Goal: Task Accomplishment & Management: Complete application form

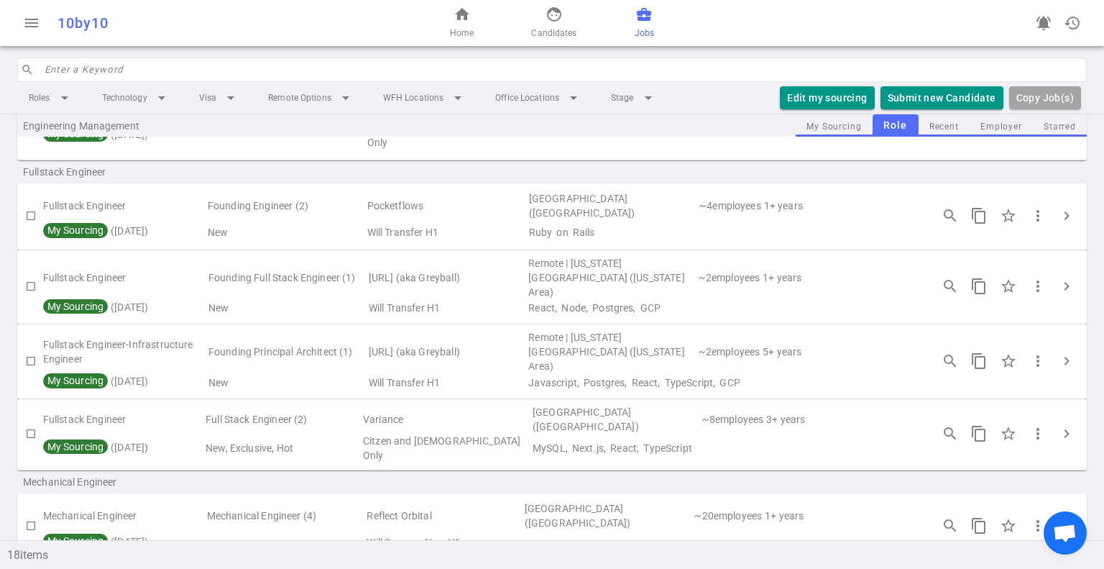
scroll to position [575, 0]
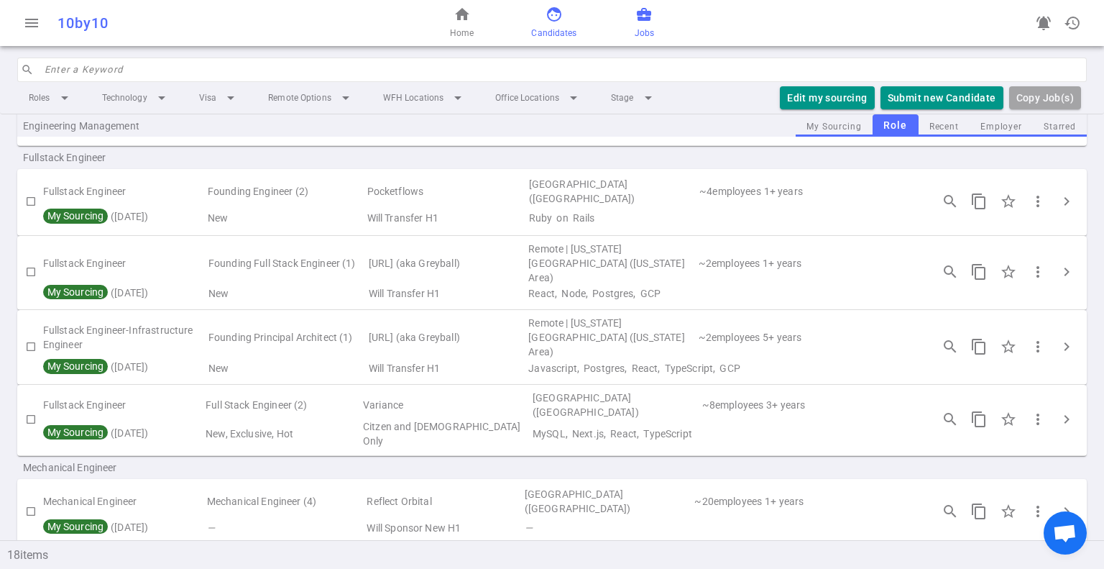
click at [554, 17] on span "face" at bounding box center [554, 14] width 17 height 17
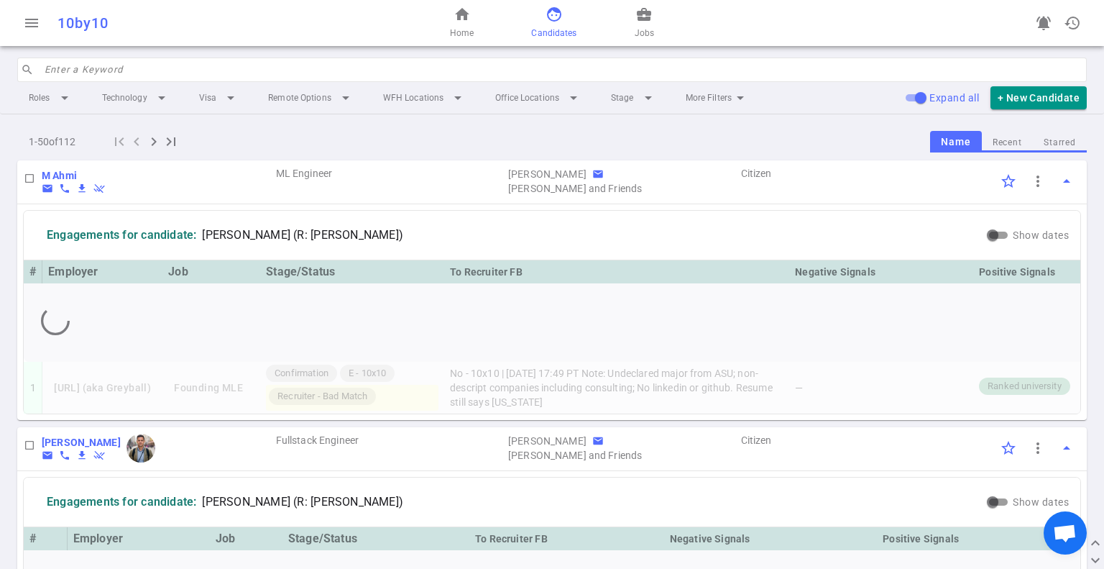
click at [121, 62] on input "search" at bounding box center [562, 69] width 1034 height 23
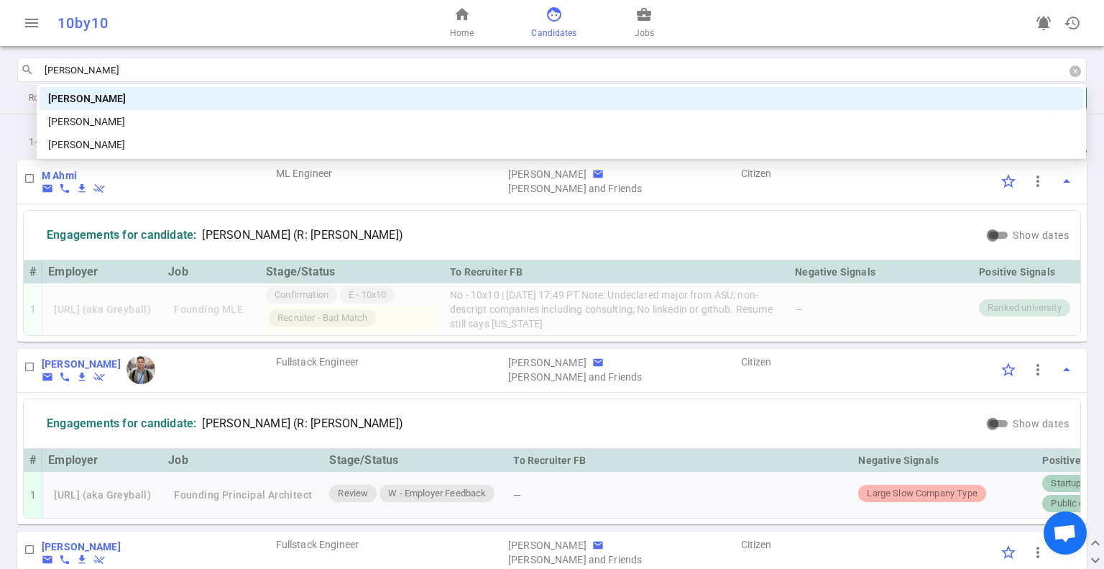
type input "[PERSON_NAME]"
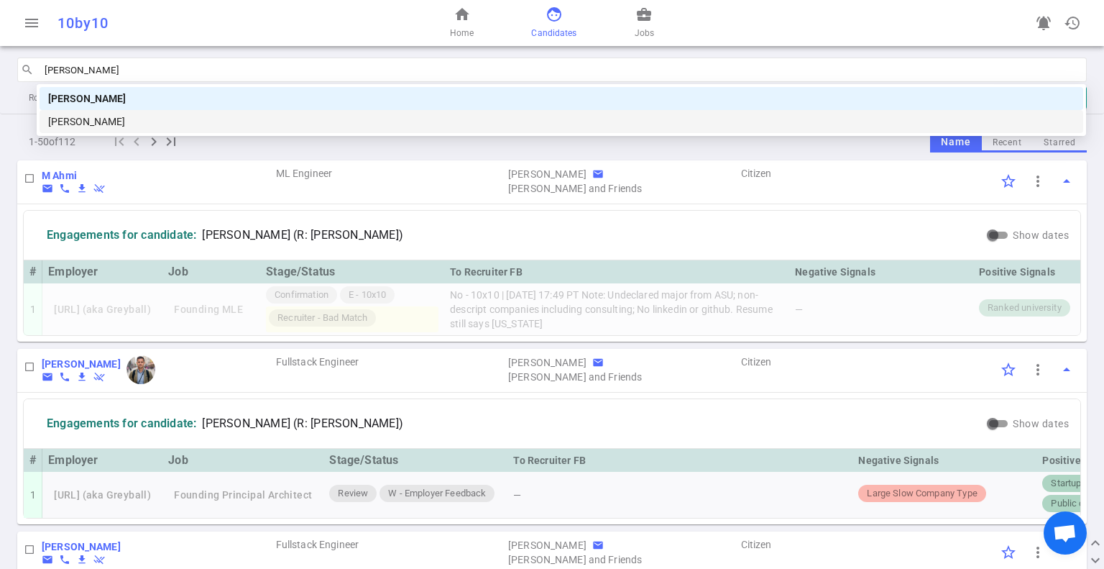
click at [130, 120] on div "[PERSON_NAME]" at bounding box center [561, 122] width 1026 height 16
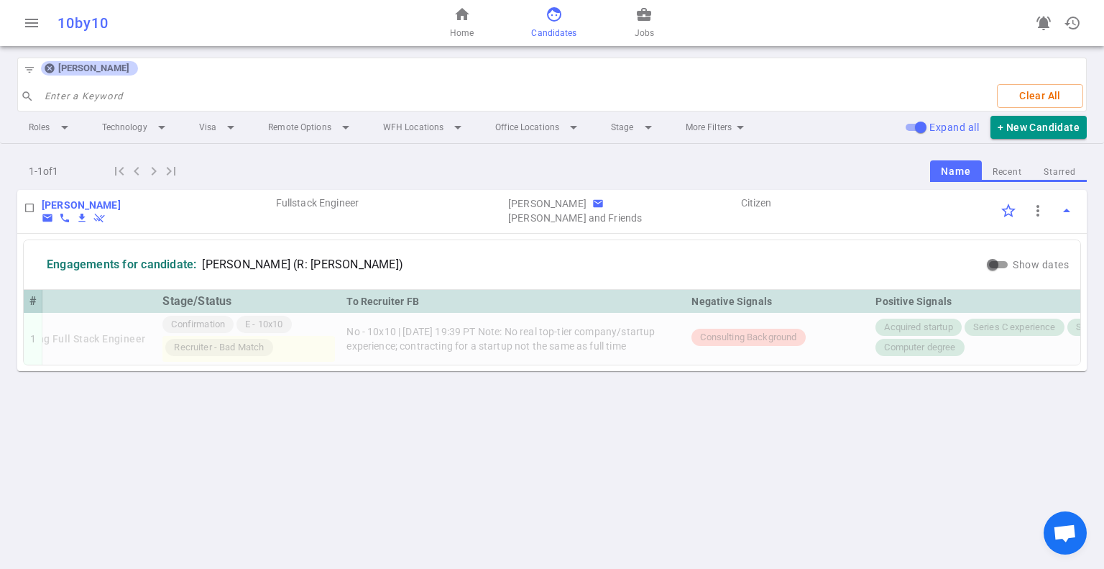
scroll to position [0, 176]
drag, startPoint x: 558, startPoint y: 321, endPoint x: 639, endPoint y: 350, distance: 85.5
click at [639, 350] on td "No - 10x10 | [DATE] 19:39 PT Note: No real top-tier company/startup experience;…" at bounding box center [506, 339] width 345 height 52
copy td "No real top-tier company/startup experience; contracting for a startup not the …"
drag, startPoint x: 754, startPoint y: 415, endPoint x: 759, endPoint y: 410, distance: 7.6
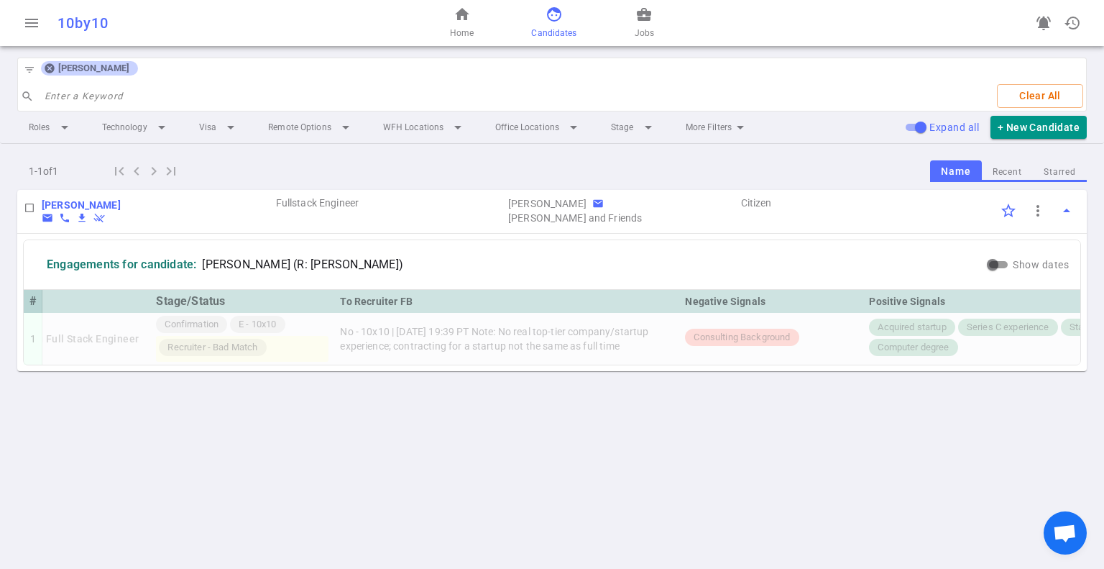
click at [754, 415] on div "[PERSON_NAME] email phone file_download remove_done DW Fullstack Engineer [PERS…" at bounding box center [552, 303] width 1104 height 227
drag, startPoint x: 726, startPoint y: 336, endPoint x: 831, endPoint y: 339, distance: 105.0
click at [799, 339] on div "Consulting Background" at bounding box center [742, 336] width 114 height 17
copy span "Consulting Background"
click at [52, 65] on icon at bounding box center [49, 68] width 9 height 9
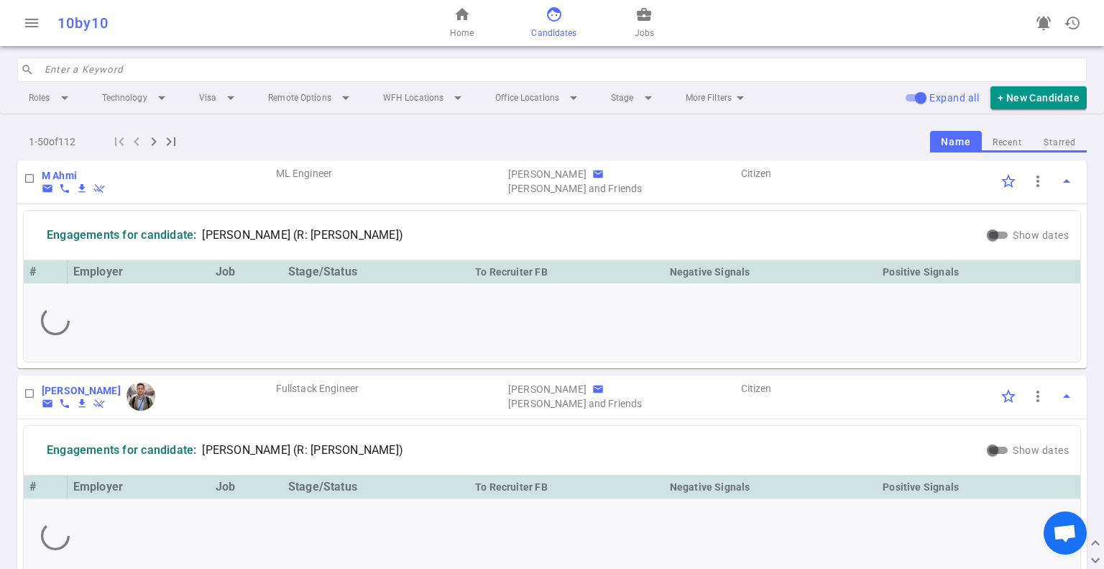
click at [75, 70] on input "search" at bounding box center [562, 69] width 1034 height 23
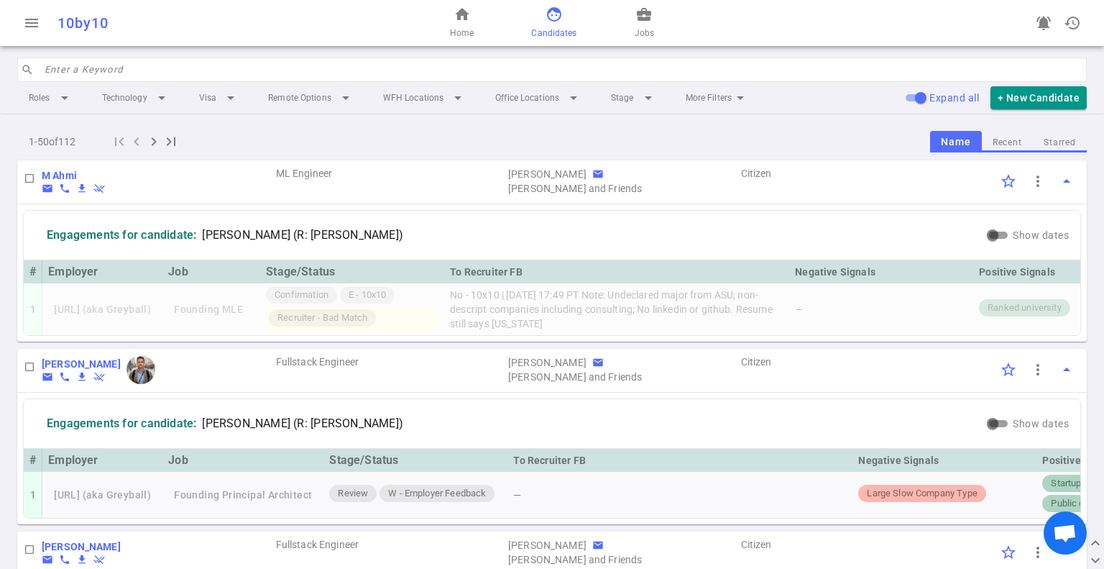
drag, startPoint x: 133, startPoint y: 73, endPoint x: 135, endPoint y: 61, distance: 11.7
click at [133, 70] on input "search" at bounding box center [562, 69] width 1034 height 23
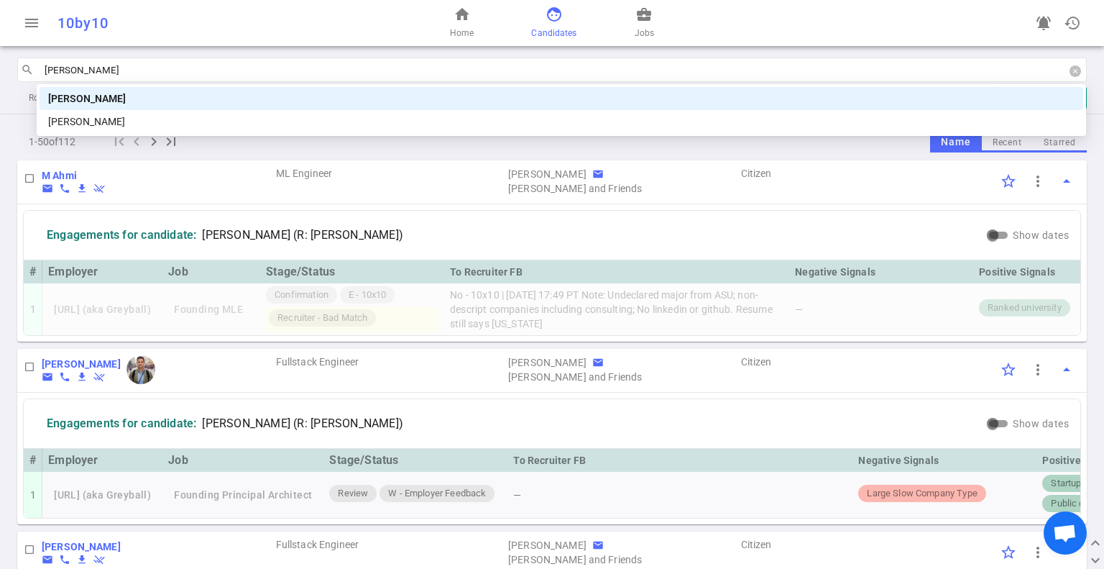
type input "[PERSON_NAME]"
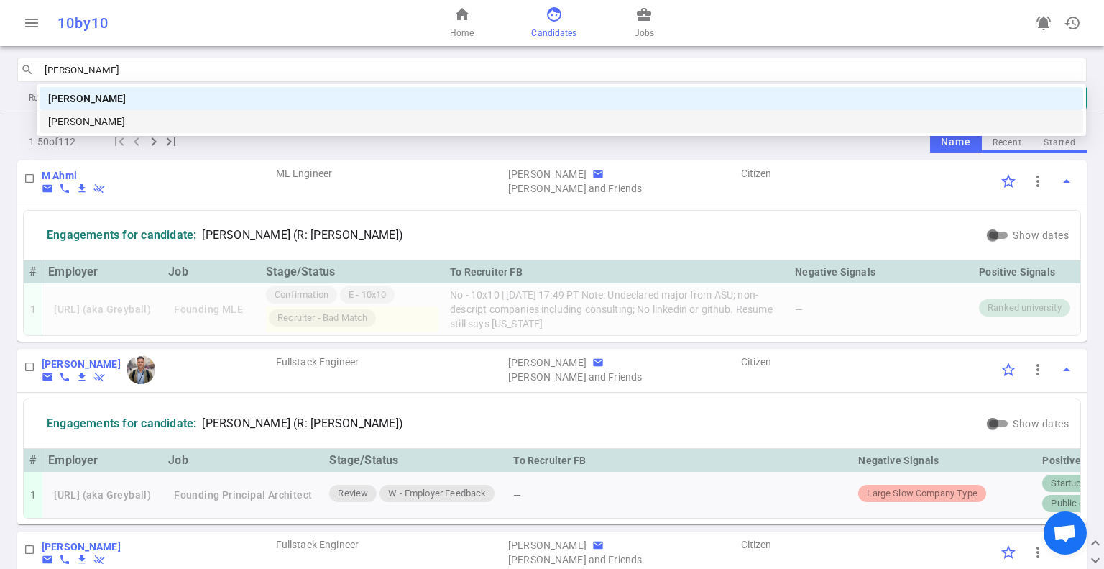
click at [137, 126] on div "[PERSON_NAME]" at bounding box center [561, 122] width 1026 height 16
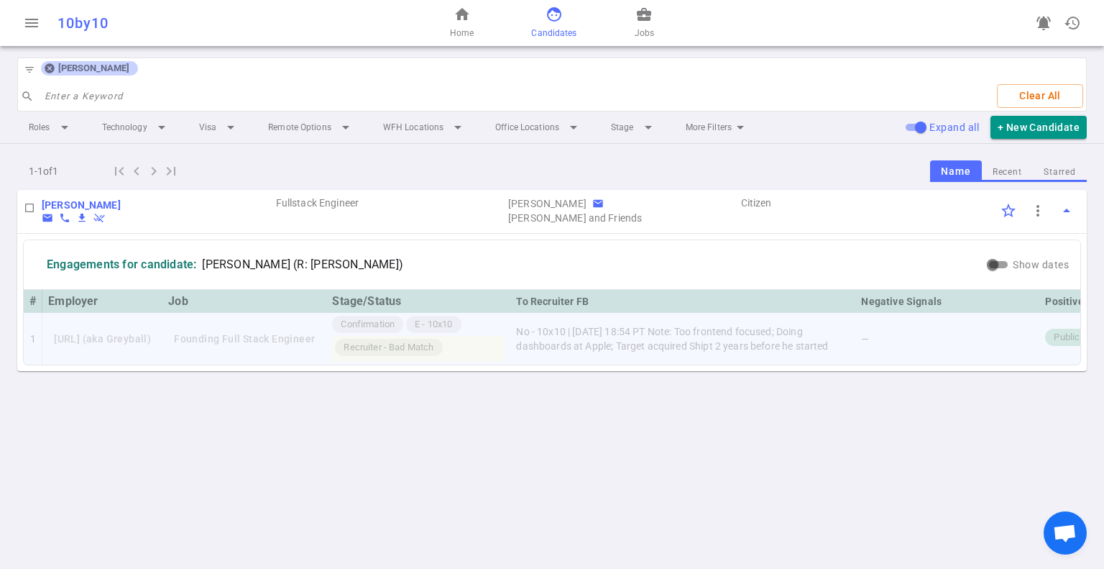
drag, startPoint x: 736, startPoint y: 330, endPoint x: 870, endPoint y: 354, distance: 135.9
click at [855, 354] on td "No - 10x10 | [DATE] 18:54 PT Note: Too frontend focused; Doing dashboards at Ap…" at bounding box center [682, 339] width 345 height 52
copy td "Too frontend focused; Doing dashboards at Apple; Target acquired Shipt 2 years …"
click at [828, 455] on div "menu 10by10 home Home face Candidates business_center Jobs notifications_active…" at bounding box center [552, 284] width 1104 height 569
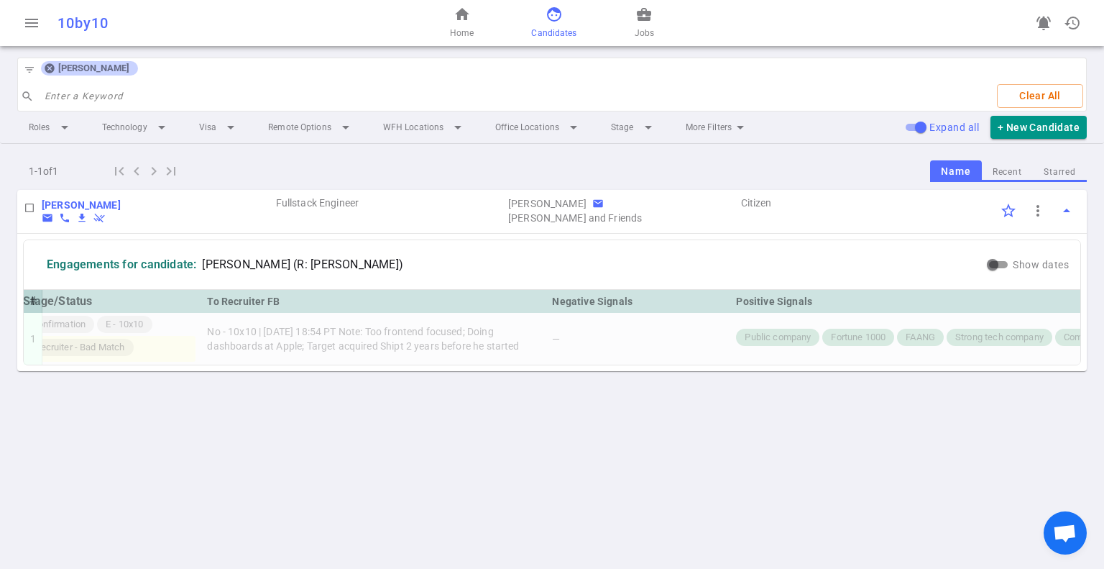
scroll to position [0, 449]
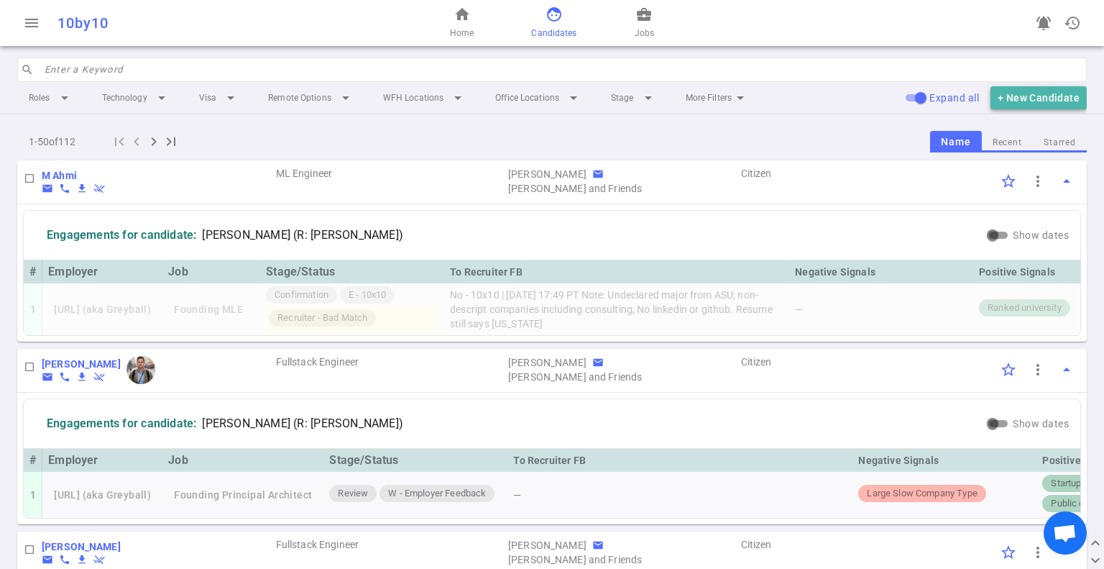
click at [1050, 96] on button "+ New Candidate" at bounding box center [1038, 98] width 96 height 24
